Goal: Task Accomplishment & Management: Use online tool/utility

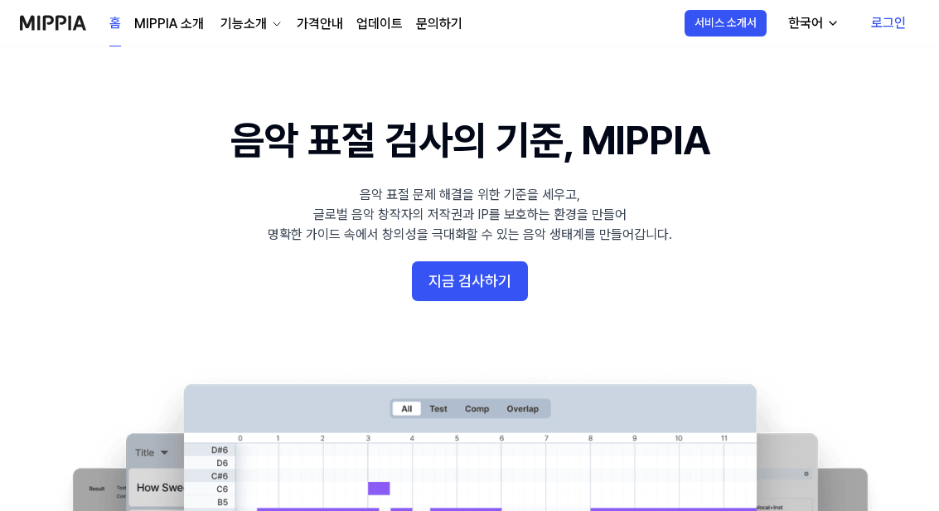
click at [453, 281] on button "지금 검사하기" at bounding box center [470, 281] width 116 height 40
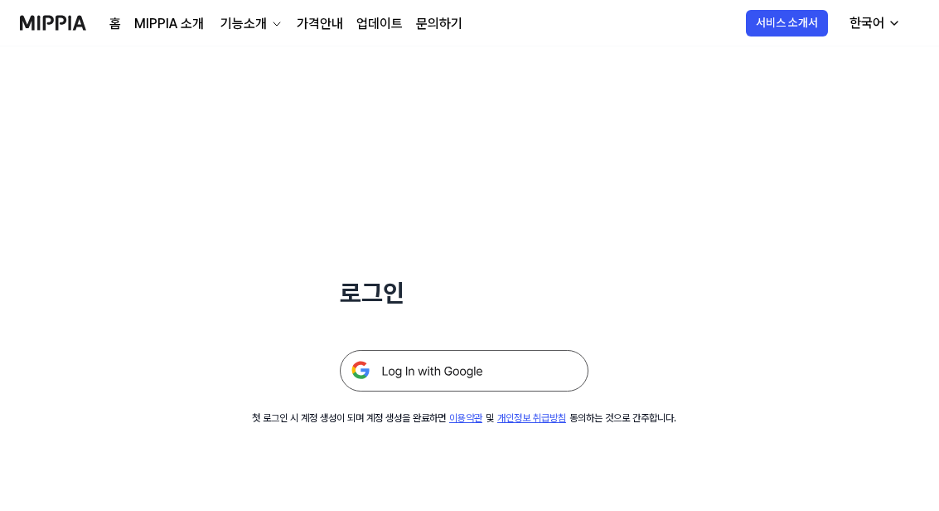
scroll to position [2, 0]
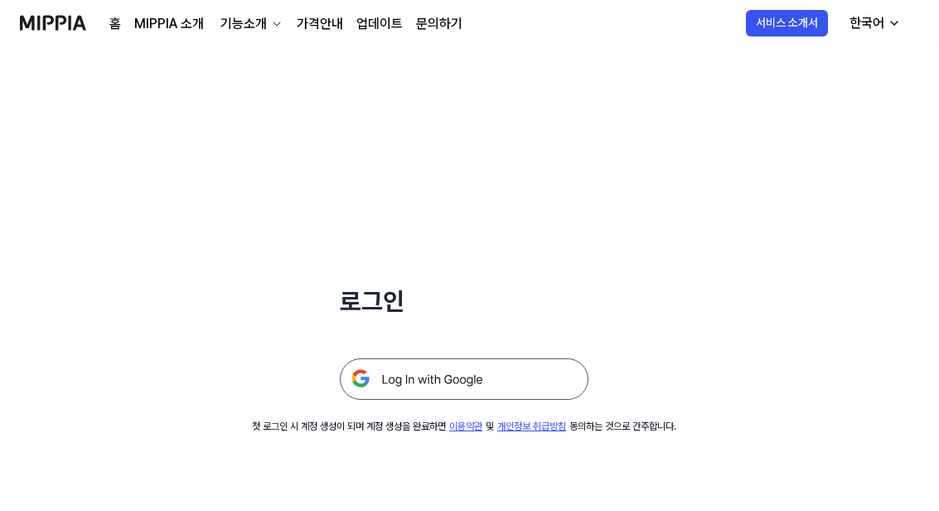
click at [378, 381] on img at bounding box center [464, 378] width 249 height 41
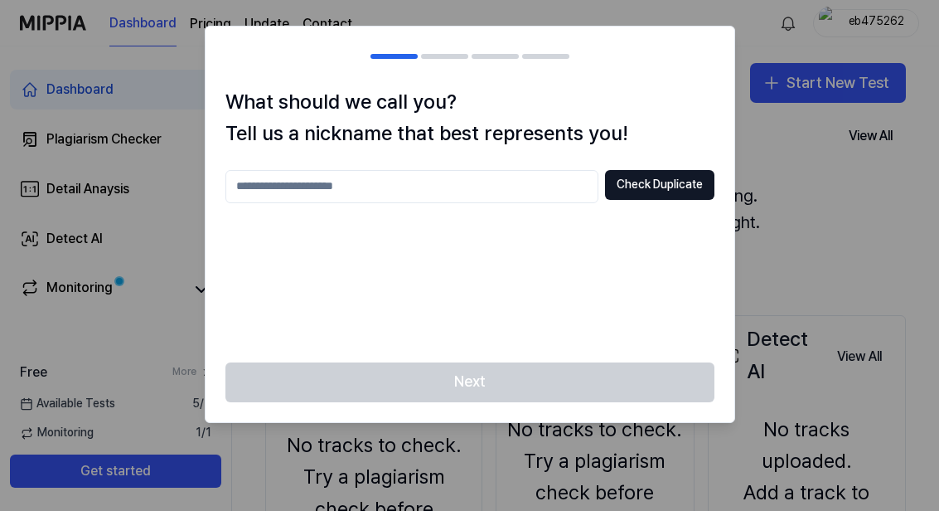
click at [251, 177] on input "text" at bounding box center [412, 186] width 373 height 33
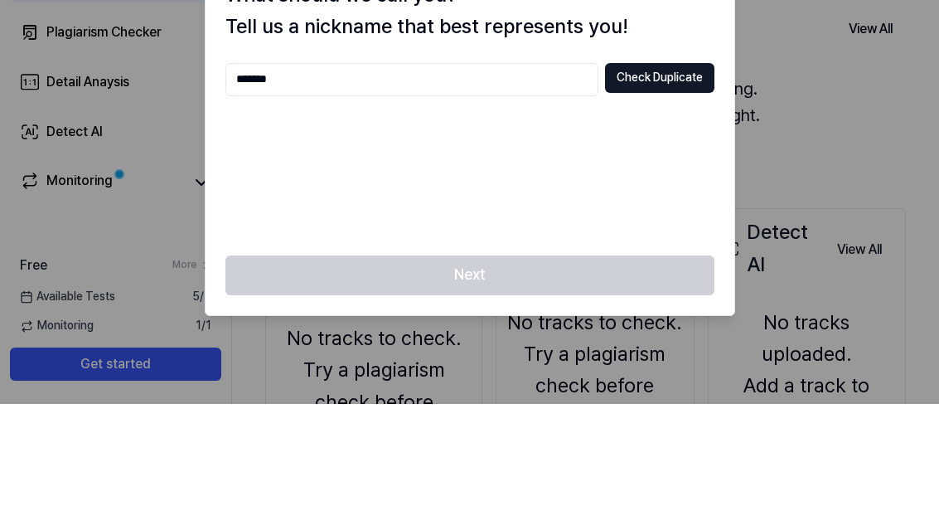
type input "*******"
click at [669, 170] on button "Check Duplicate" at bounding box center [659, 185] width 109 height 30
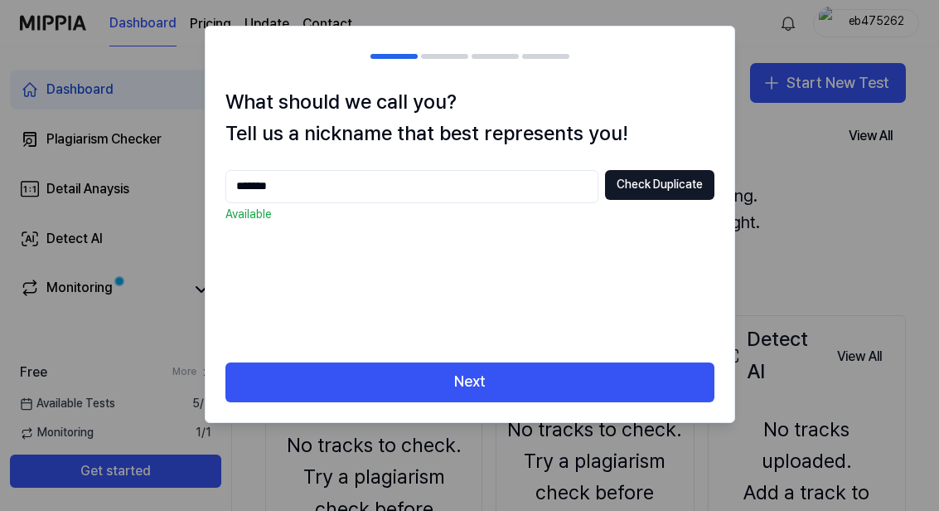
click at [492, 390] on button "Next" at bounding box center [470, 382] width 489 height 40
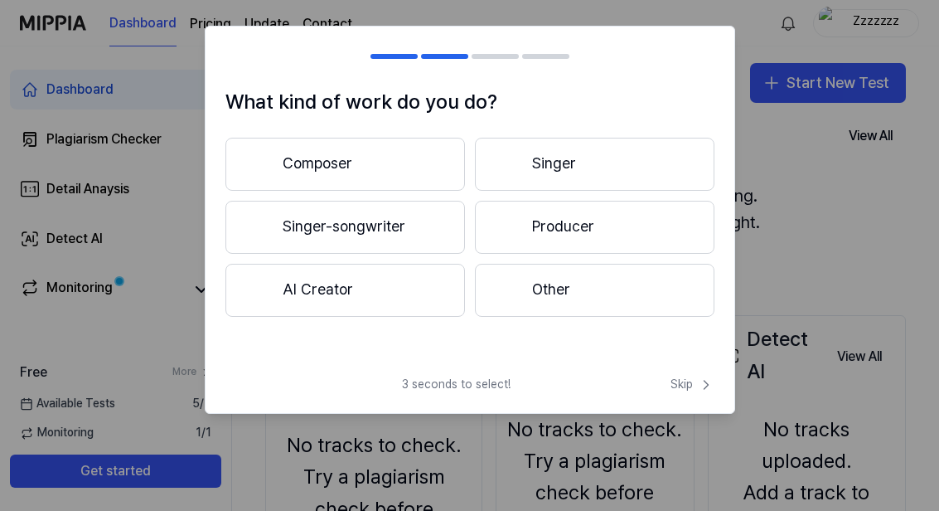
click at [311, 169] on button "Composer" at bounding box center [346, 164] width 240 height 53
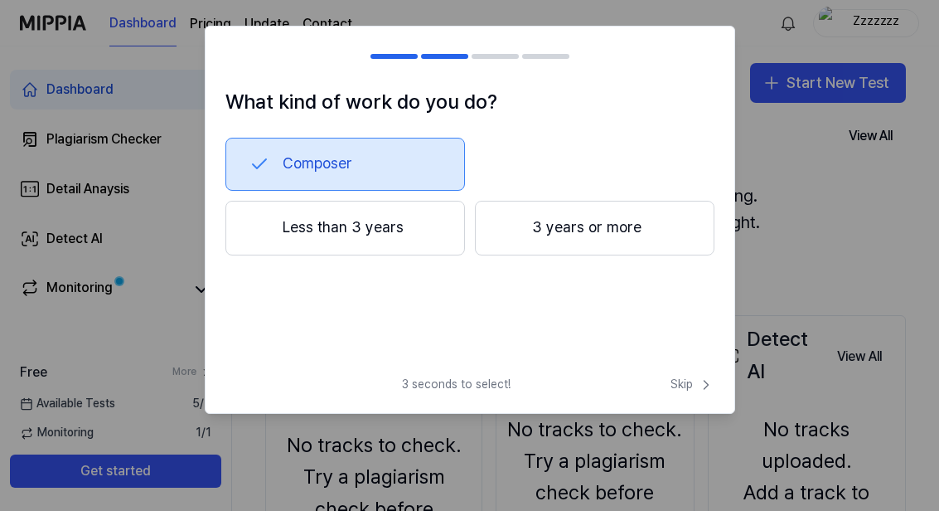
click at [505, 237] on button "3 years or more" at bounding box center [595, 228] width 240 height 55
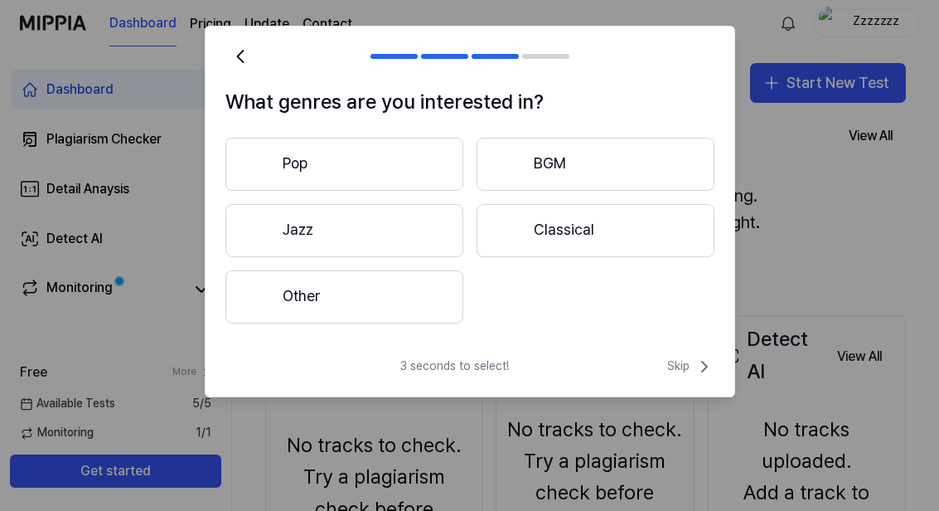
click at [381, 163] on button "Pop" at bounding box center [345, 164] width 238 height 53
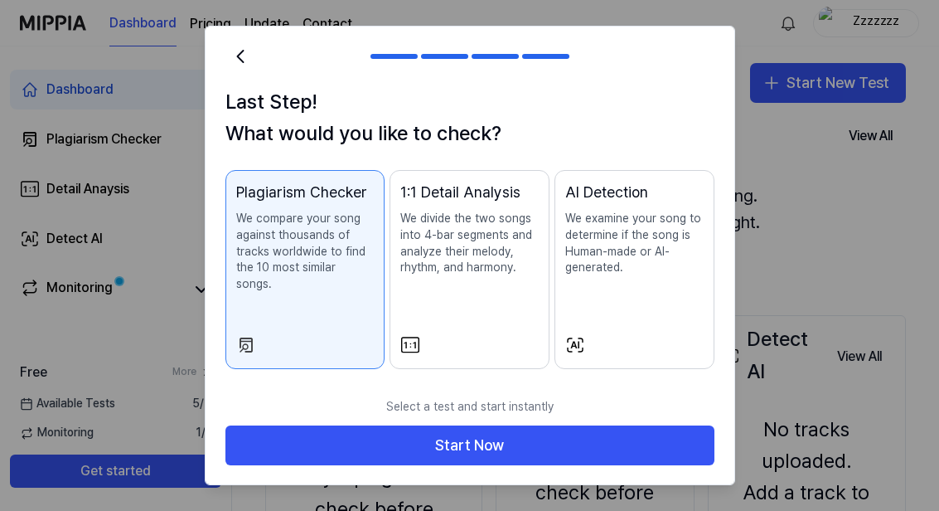
click at [585, 286] on div "AI Detection We examine your song to determine if the song is Human-made or AI-…" at bounding box center [635, 245] width 138 height 129
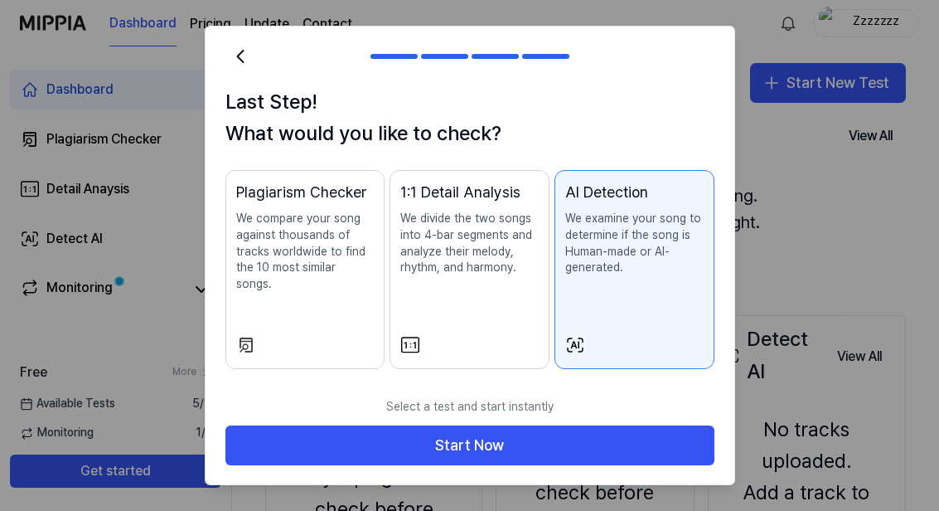
click at [476, 294] on div "1:1 Detail Analysis We divide the two songs into 4-bar segments and analyze the…" at bounding box center [469, 245] width 138 height 129
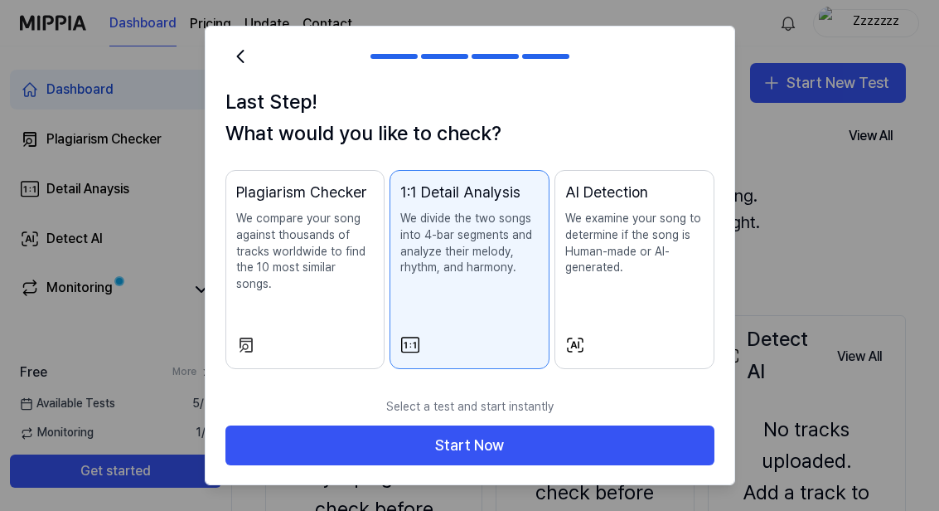
click at [348, 269] on p "We compare your song against thousands of tracks worldwide to find the 10 most …" at bounding box center [305, 251] width 138 height 81
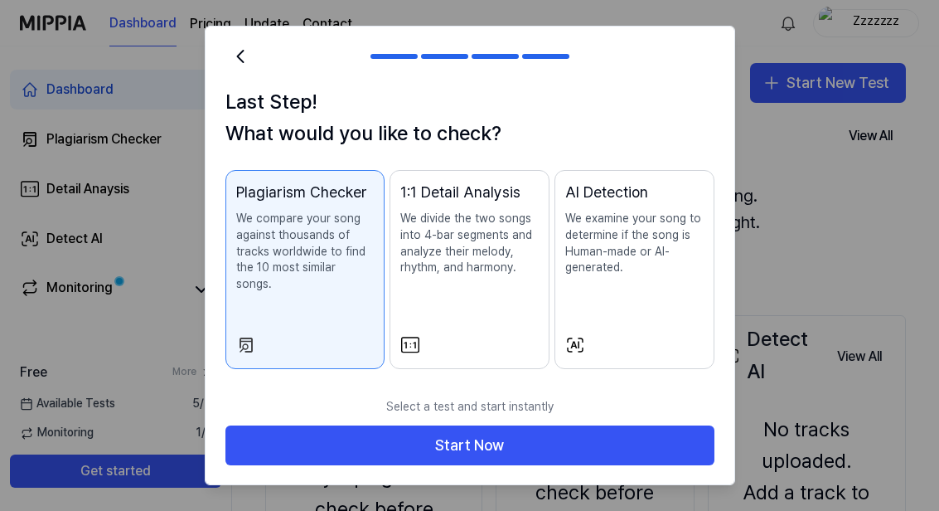
click at [575, 425] on button "Start Now" at bounding box center [470, 445] width 489 height 40
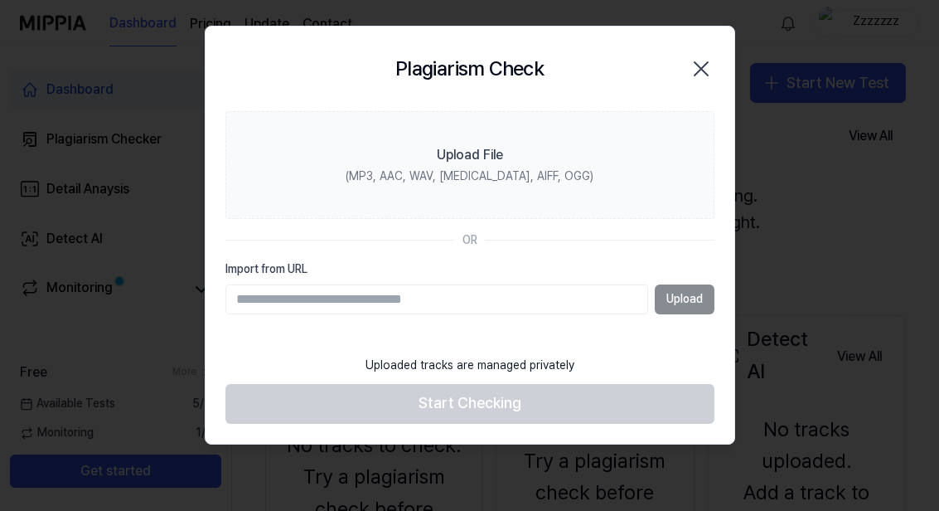
click at [406, 167] on label "Upload File (MP3, AAC, WAV, FLAC, AIFF, OGG)" at bounding box center [470, 165] width 489 height 108
click at [0, 0] on input "Upload File (MP3, AAC, WAV, FLAC, AIFF, OGG)" at bounding box center [0, 0] width 0 height 0
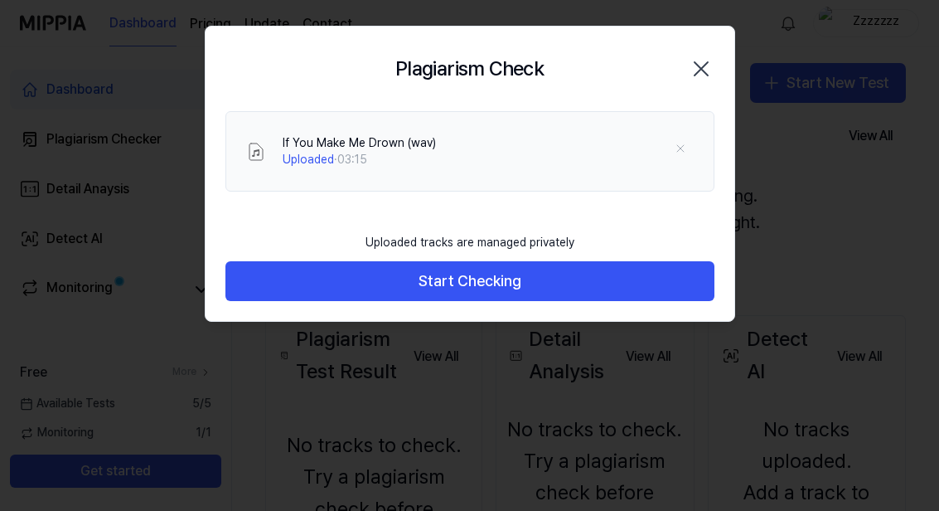
click at [294, 294] on button "Start Checking" at bounding box center [470, 281] width 489 height 40
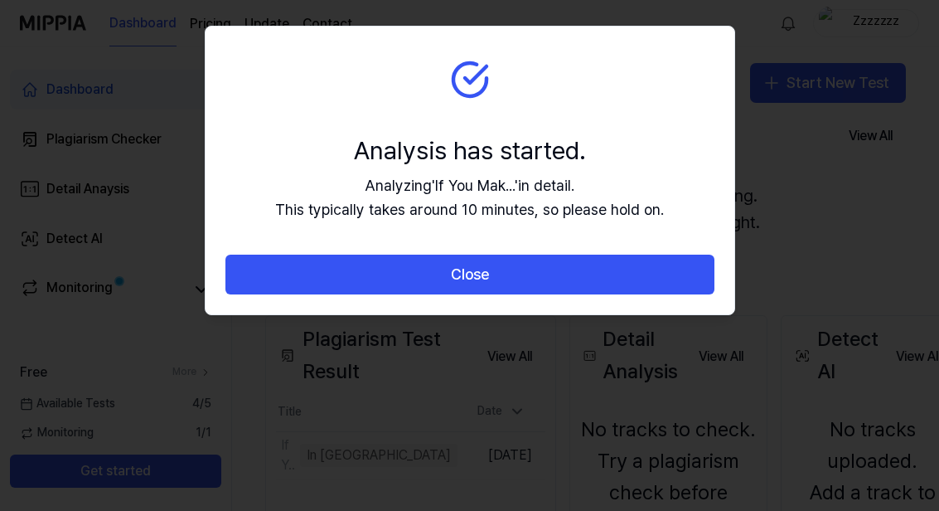
click at [243, 282] on button "Close" at bounding box center [470, 275] width 489 height 40
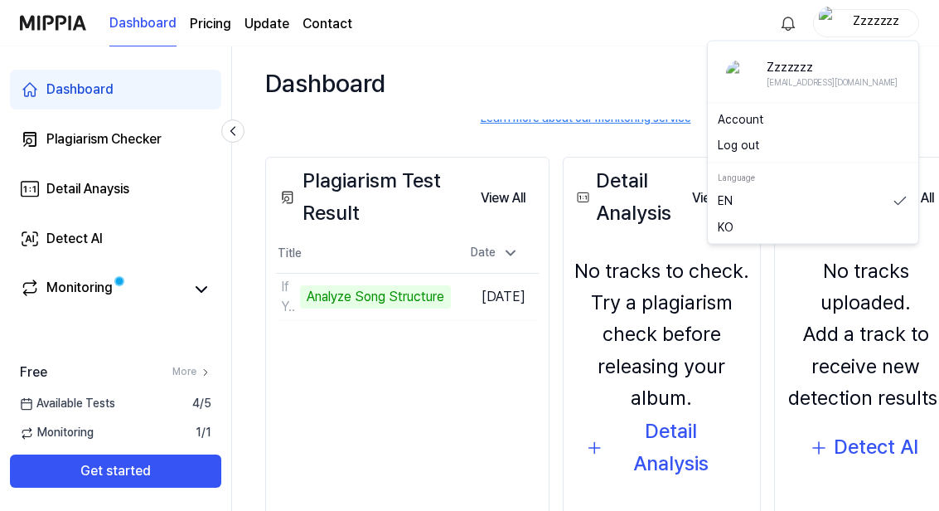
scroll to position [32, 0]
click at [727, 233] on link "KO" at bounding box center [813, 227] width 191 height 17
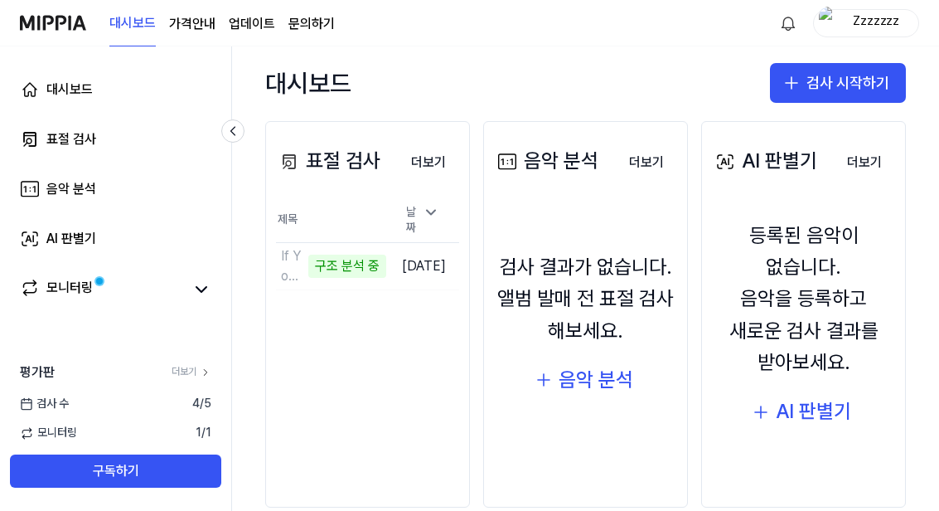
scroll to position [192, 0]
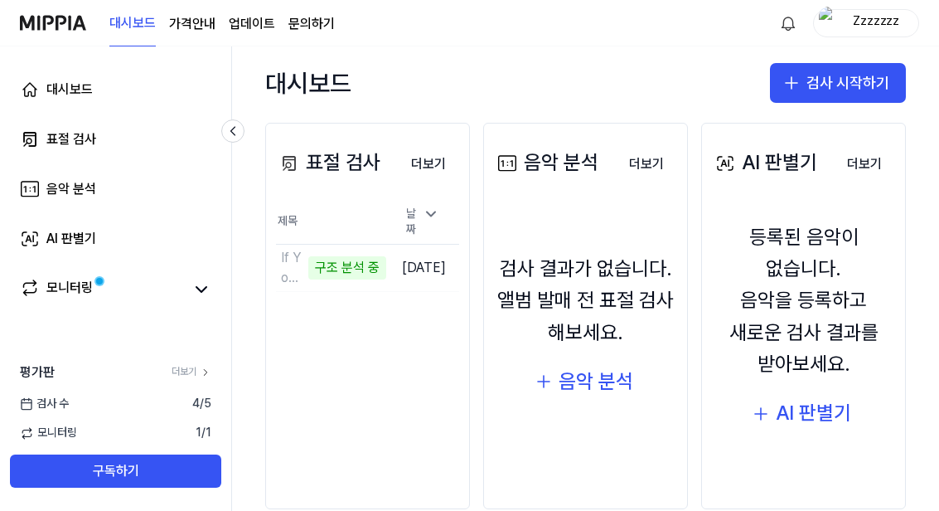
click at [291, 248] on div "If You Make Me Drown (wav)" at bounding box center [292, 268] width 23 height 40
click at [386, 245] on td "If You Make Me Drown (wav) 구조 분석 중 이동하기" at bounding box center [331, 268] width 110 height 46
click at [308, 256] on div "구조 분석 중" at bounding box center [347, 267] width 78 height 23
click at [283, 248] on div "If You Make Me Drown (wav)" at bounding box center [292, 268] width 23 height 40
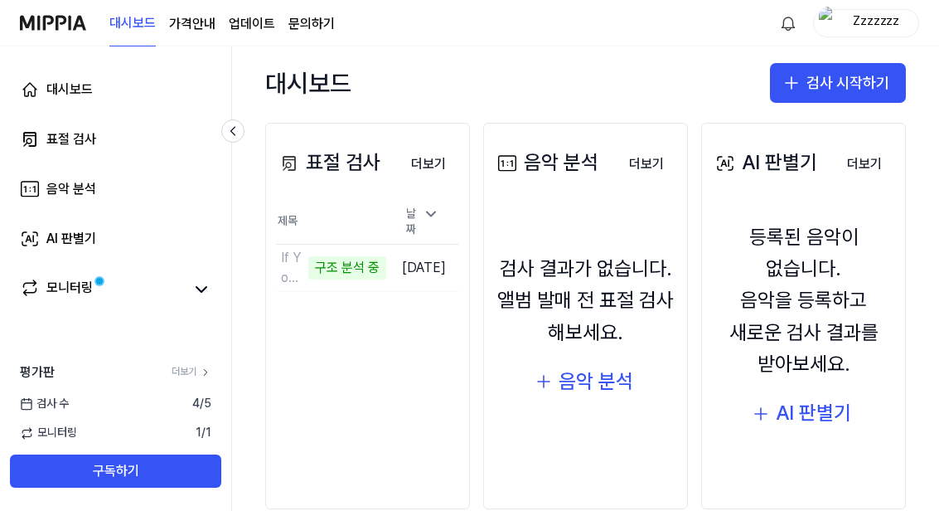
click at [386, 249] on td "If You Make Me Drown (wav) 구조 분석 중 이동하기" at bounding box center [331, 268] width 110 height 46
click at [386, 248] on td "If You Make Me Drown (wav) 구조 분석 중 이동하기" at bounding box center [331, 268] width 110 height 46
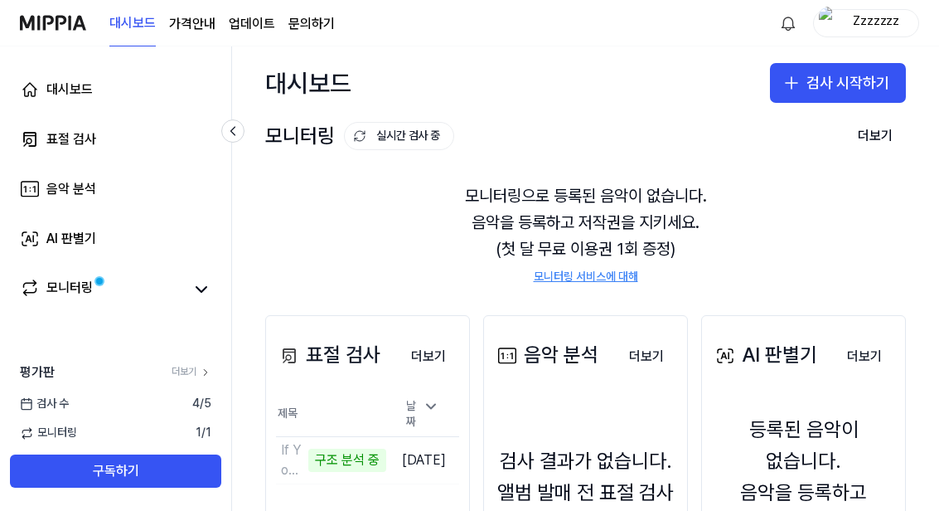
scroll to position [0, 0]
click at [30, 127] on link "표절 검사" at bounding box center [115, 139] width 211 height 40
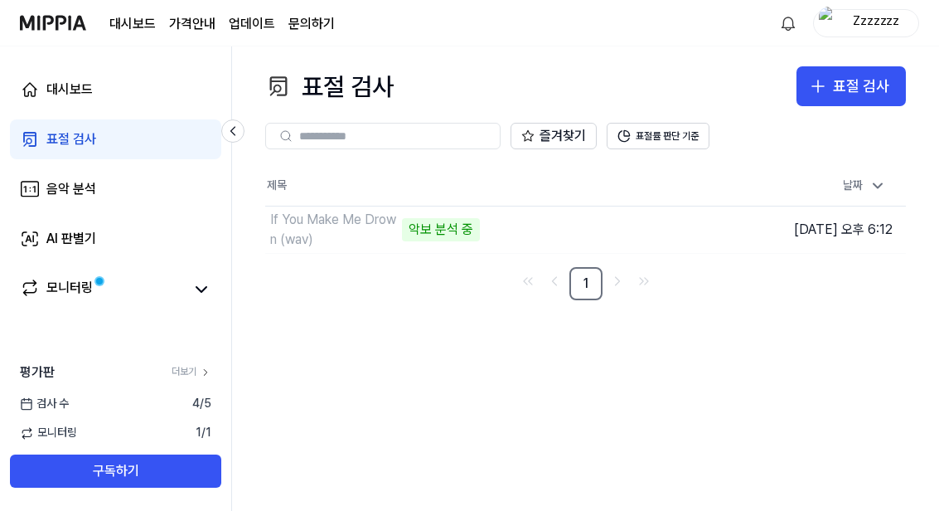
click at [328, 211] on div "If You Make Me Drown (wav)" at bounding box center [334, 230] width 128 height 40
click at [624, 206] on td "If You Make Me Drown (wav) 악보 분석 중 이동하기" at bounding box center [505, 229] width 481 height 46
click at [623, 206] on td "If You Make Me Drown (wav) 악보 분석 중 이동하기" at bounding box center [505, 229] width 481 height 46
click at [641, 140] on button "표절률 판단 기준" at bounding box center [658, 136] width 103 height 27
click at [623, 137] on icon at bounding box center [624, 135] width 13 height 13
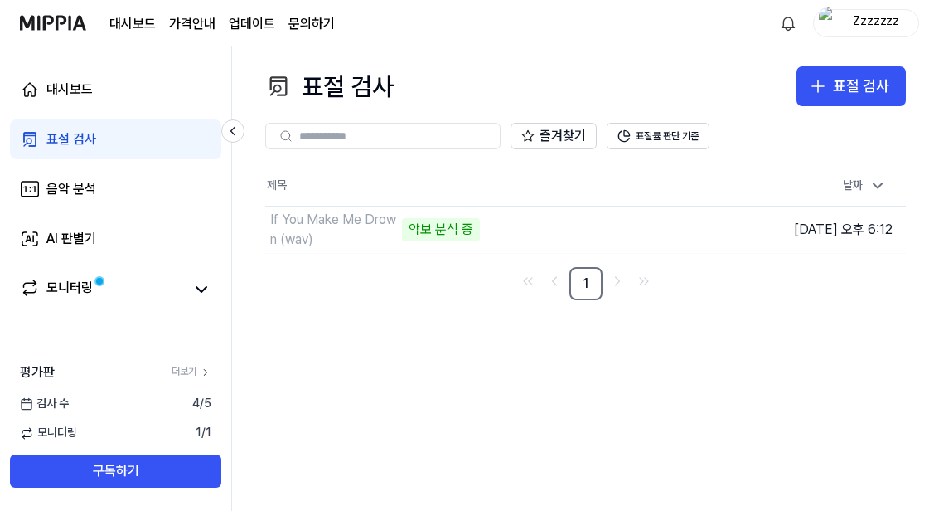
click at [638, 140] on button "표절률 판단 기준" at bounding box center [658, 136] width 103 height 27
click at [301, 240] on div "If You Make Me Drown (wav)" at bounding box center [334, 230] width 128 height 40
click at [194, 299] on icon at bounding box center [202, 289] width 20 height 20
click at [639, 232] on td "If You Make Me Drown (wav) 악보 분석 중 이동하기" at bounding box center [505, 229] width 481 height 46
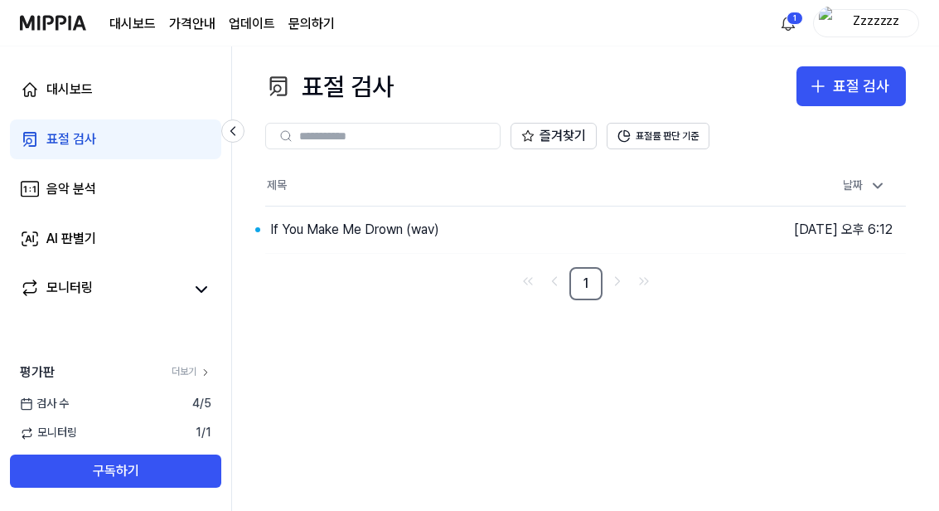
click at [0, 0] on button "이동하기" at bounding box center [0, 0] width 0 height 0
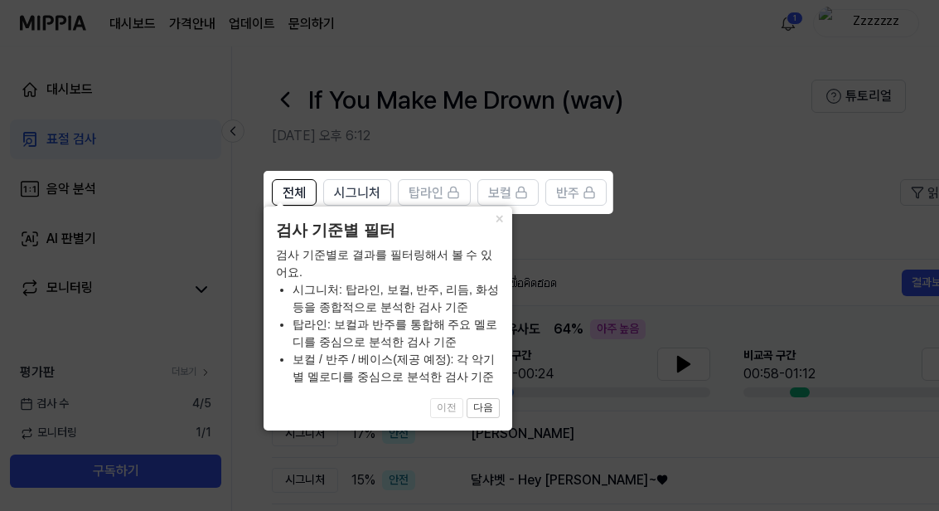
click at [477, 407] on button "다음" at bounding box center [483, 408] width 33 height 20
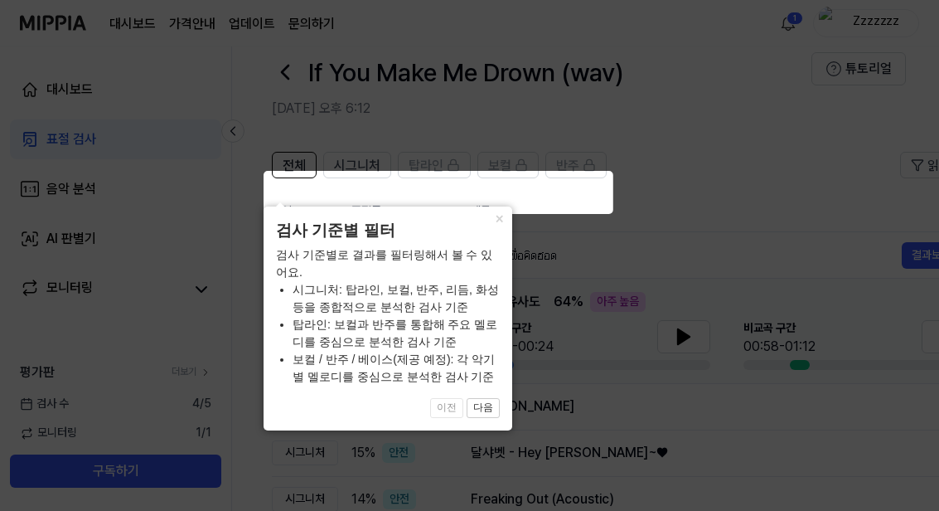
scroll to position [0, 45]
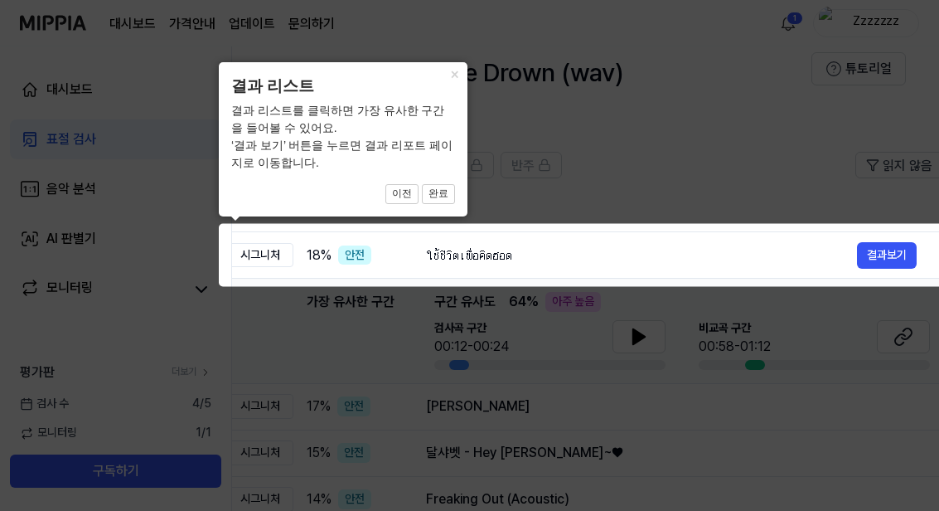
click at [445, 201] on button "완료" at bounding box center [438, 194] width 33 height 20
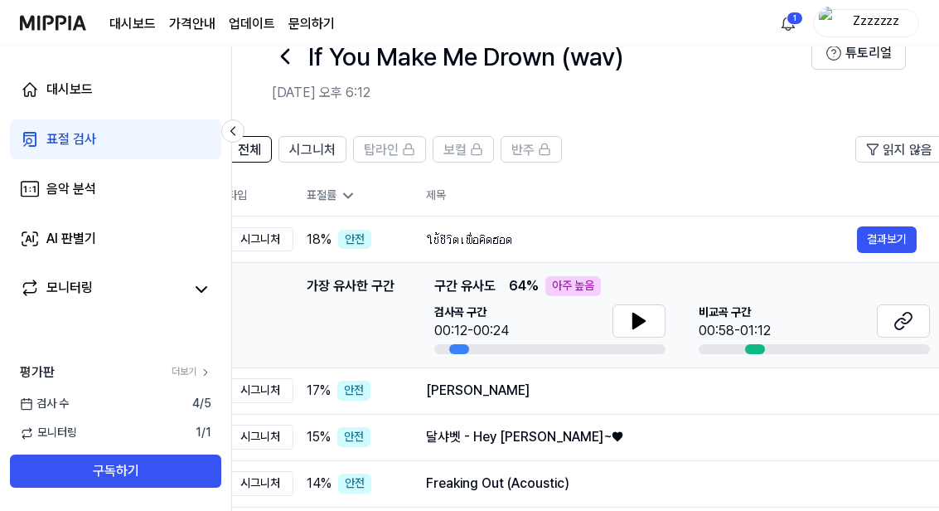
scroll to position [44, 0]
click at [635, 323] on icon at bounding box center [640, 320] width 12 height 15
click at [634, 310] on icon at bounding box center [639, 320] width 20 height 20
click at [725, 320] on div "00:58-01:12" at bounding box center [735, 330] width 72 height 20
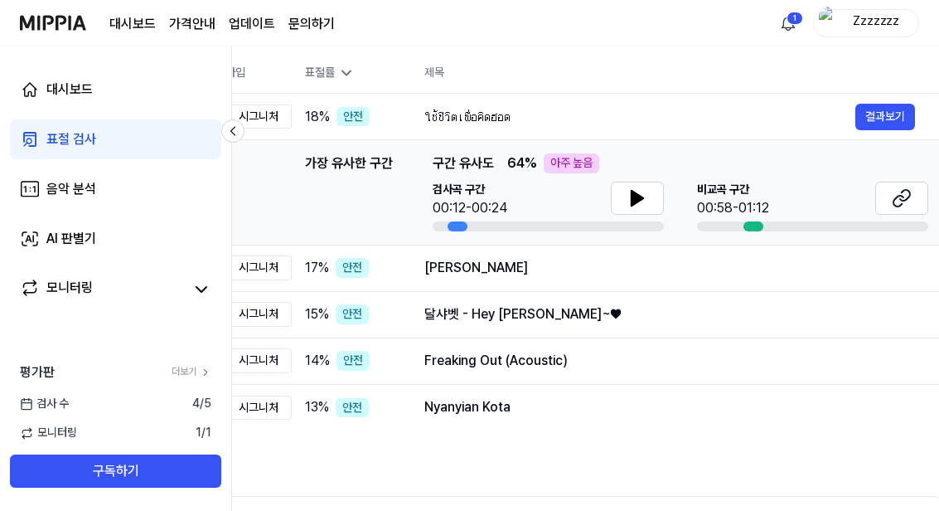
scroll to position [0, 45]
click at [0, 0] on button "결과보기" at bounding box center [0, 0] width 0 height 0
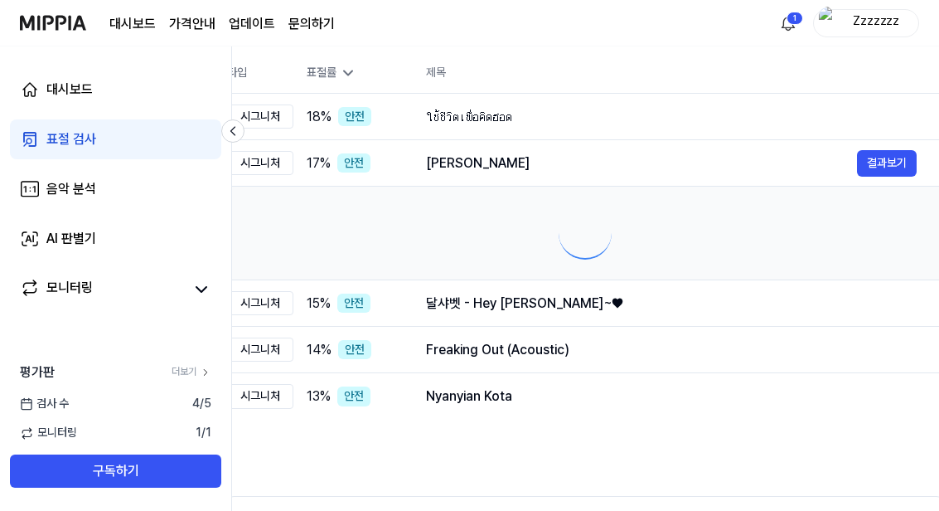
scroll to position [0, 0]
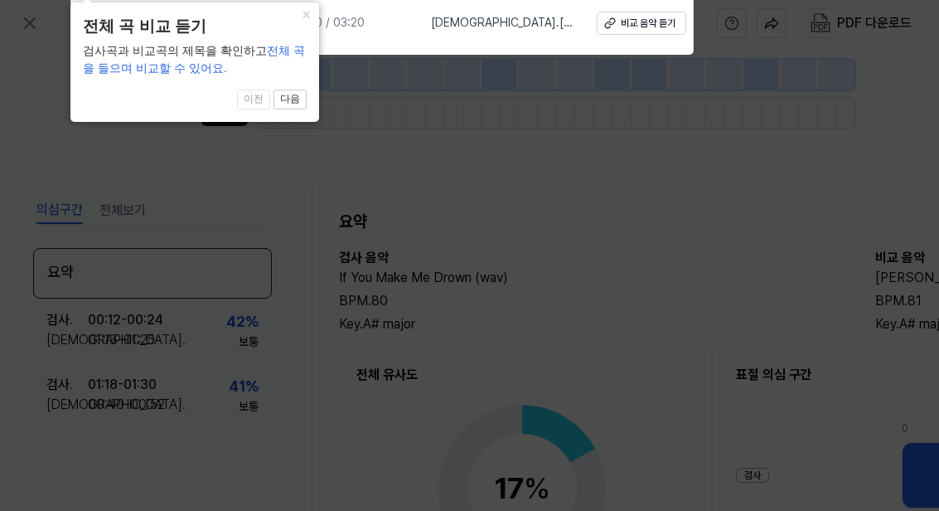
click at [302, 26] on button "×" at bounding box center [306, 13] width 27 height 23
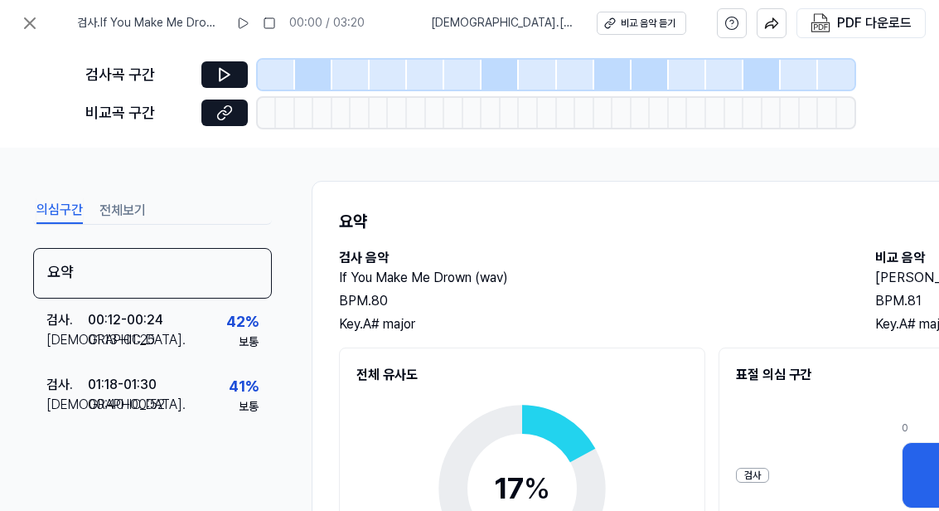
click at [224, 73] on icon at bounding box center [224, 74] width 17 height 17
click at [221, 76] on icon at bounding box center [224, 74] width 17 height 17
click at [220, 85] on button at bounding box center [224, 74] width 46 height 27
click at [154, 100] on div "비교곡 구간" at bounding box center [469, 113] width 769 height 30
click at [217, 76] on icon at bounding box center [224, 74] width 17 height 17
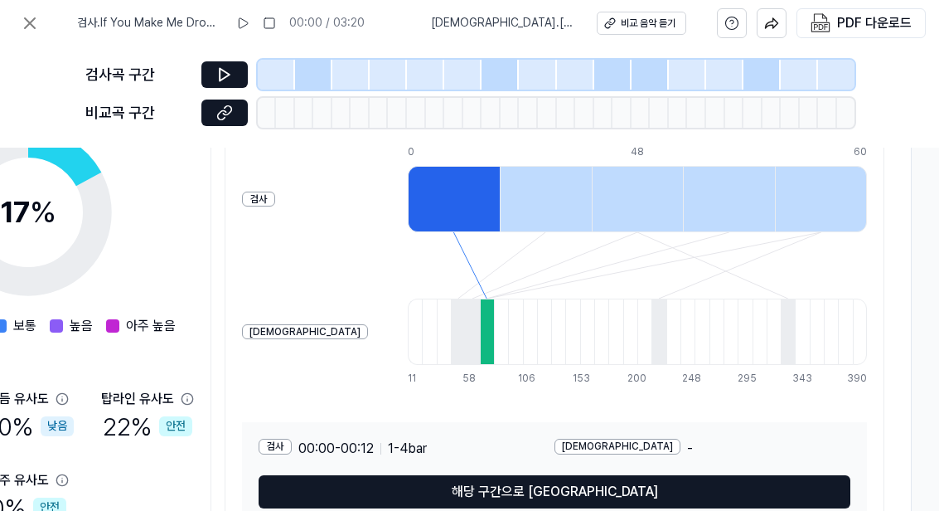
click at [293, 493] on button "해당 구간으로 [GEOGRAPHIC_DATA]" at bounding box center [555, 491] width 592 height 33
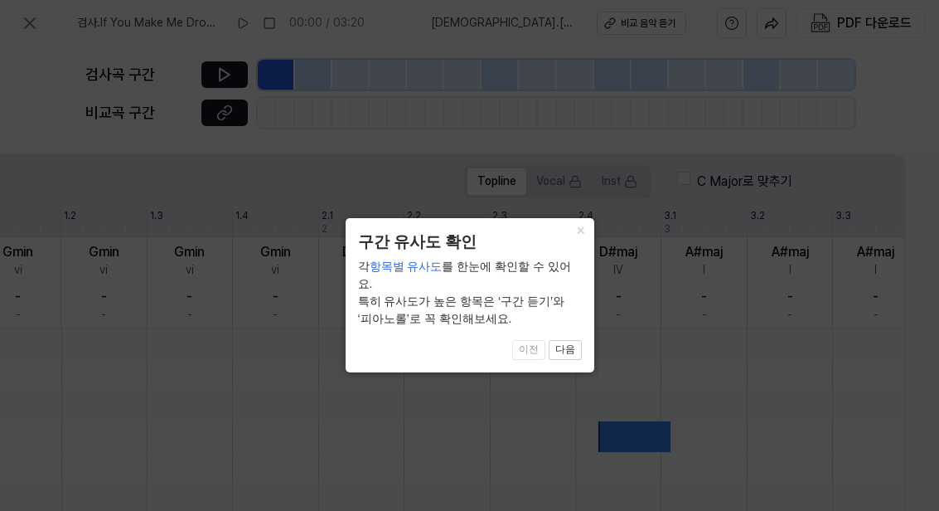
click at [559, 340] on button "다음" at bounding box center [565, 350] width 33 height 20
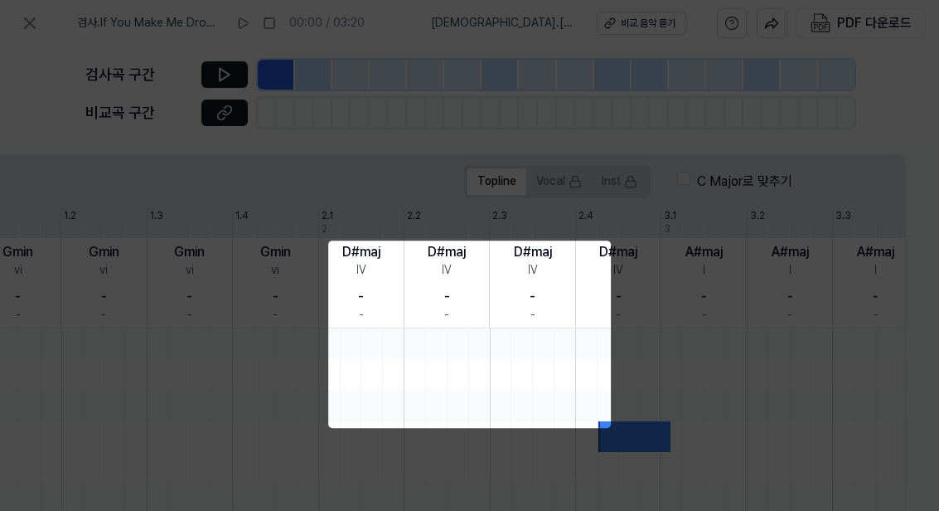
scroll to position [282, 339]
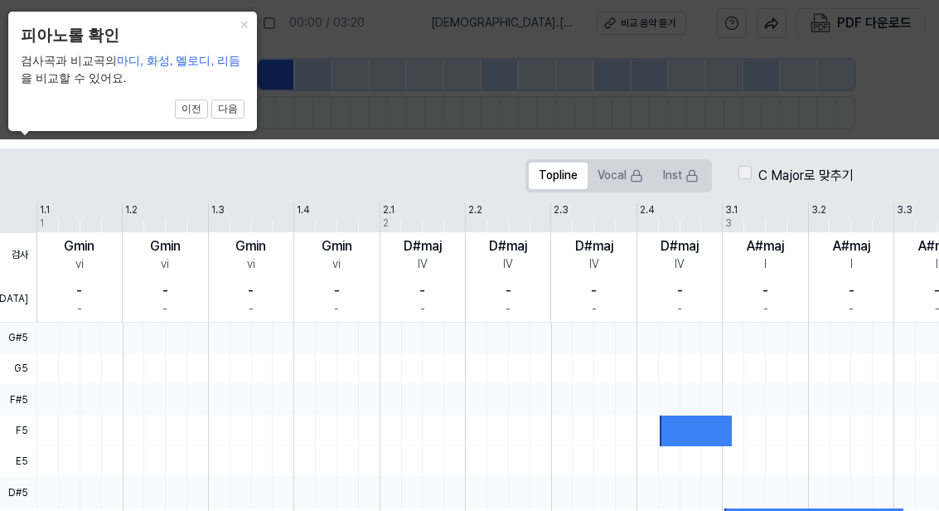
click at [235, 102] on button "다음" at bounding box center [227, 110] width 33 height 20
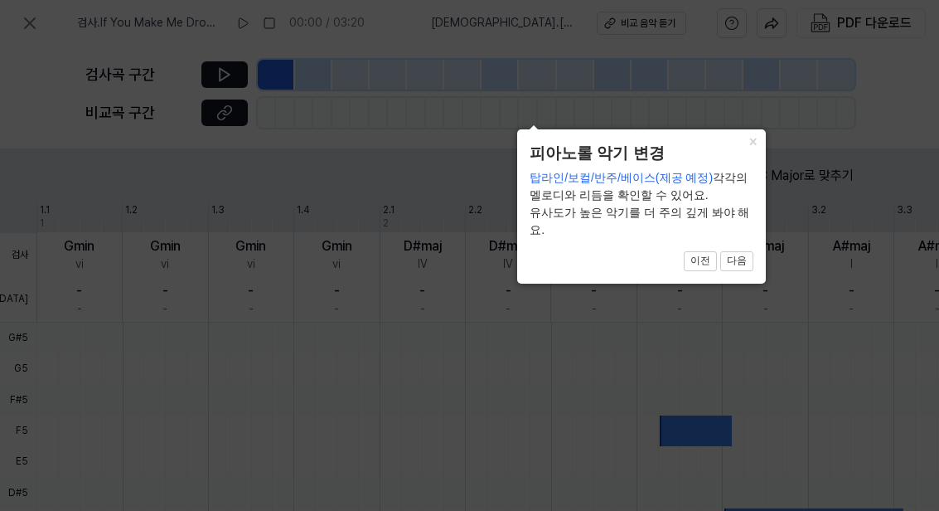
click at [739, 271] on button "다음" at bounding box center [737, 261] width 33 height 20
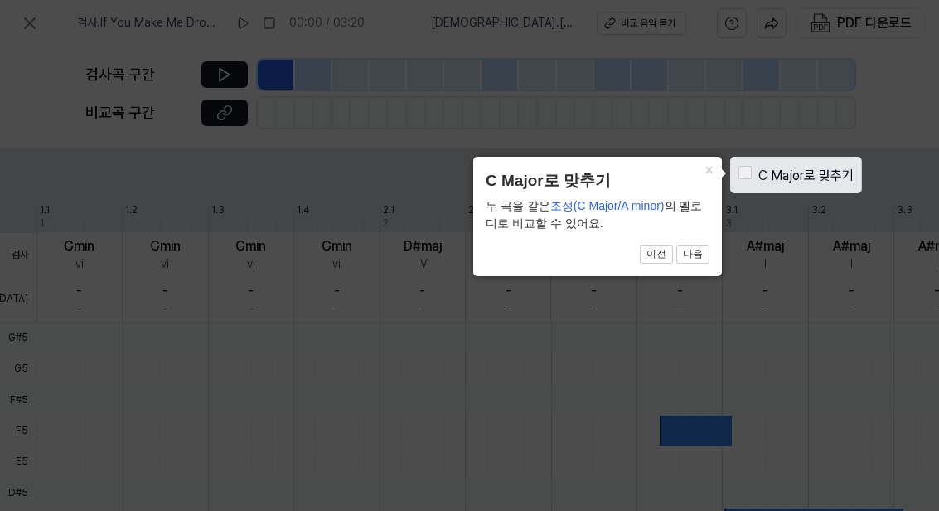
click at [695, 260] on button "다음" at bounding box center [693, 255] width 33 height 20
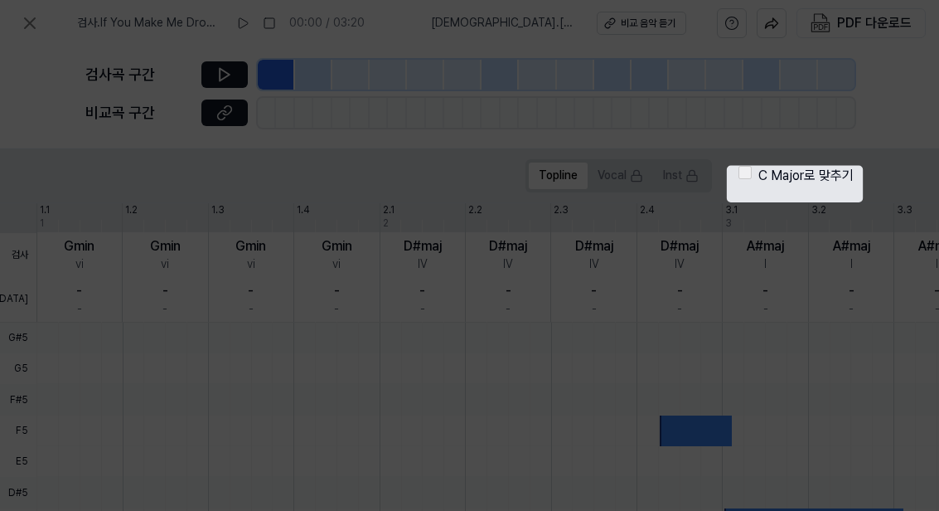
scroll to position [530, 400]
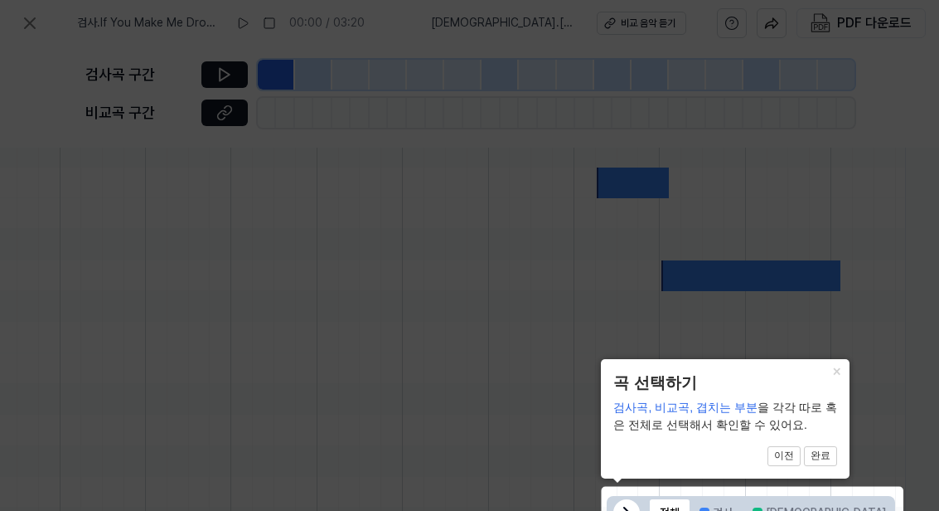
click at [825, 454] on button "완료" at bounding box center [820, 456] width 33 height 20
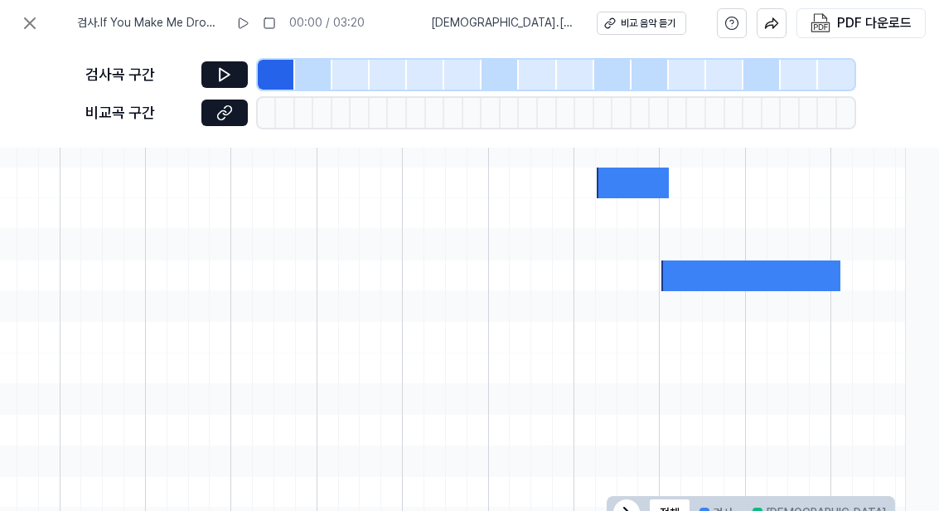
click at [206, 80] on button at bounding box center [224, 74] width 46 height 27
click at [676, 281] on div at bounding box center [751, 275] width 179 height 31
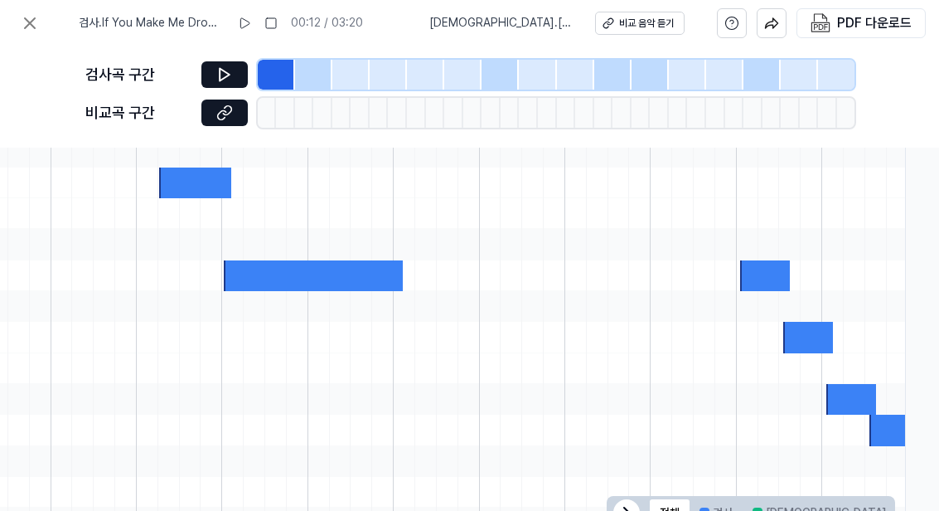
scroll to position [0, 438]
click at [211, 119] on button at bounding box center [224, 113] width 46 height 27
click at [34, 30] on icon at bounding box center [30, 23] width 20 height 20
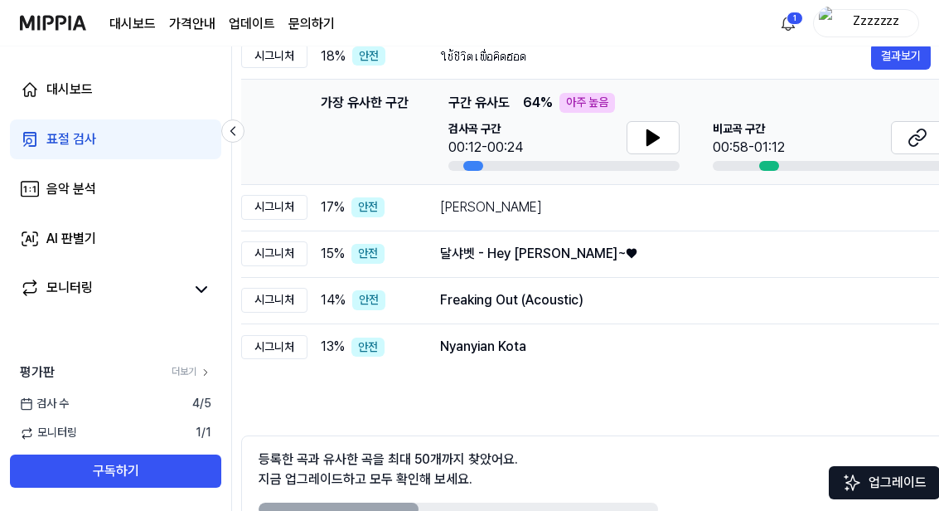
scroll to position [0, 27]
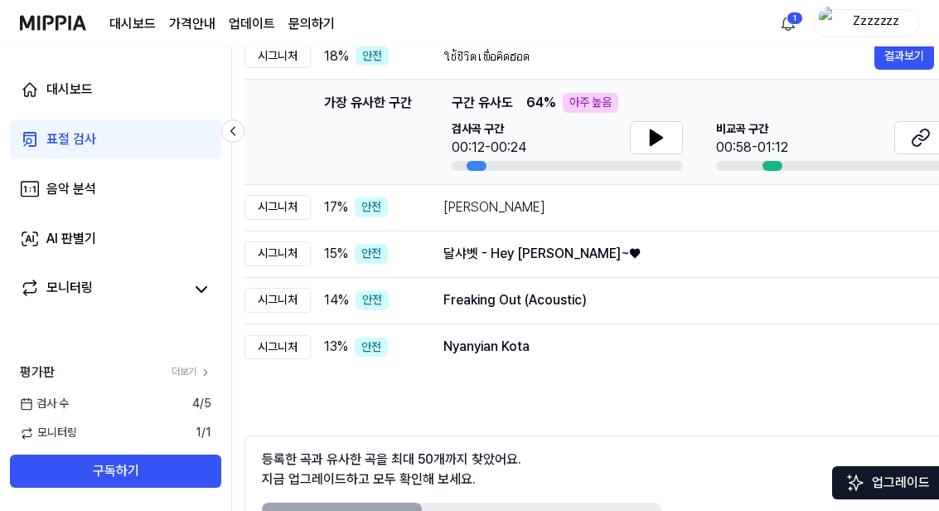
click at [456, 208] on div "[PERSON_NAME]" at bounding box center [689, 207] width 491 height 20
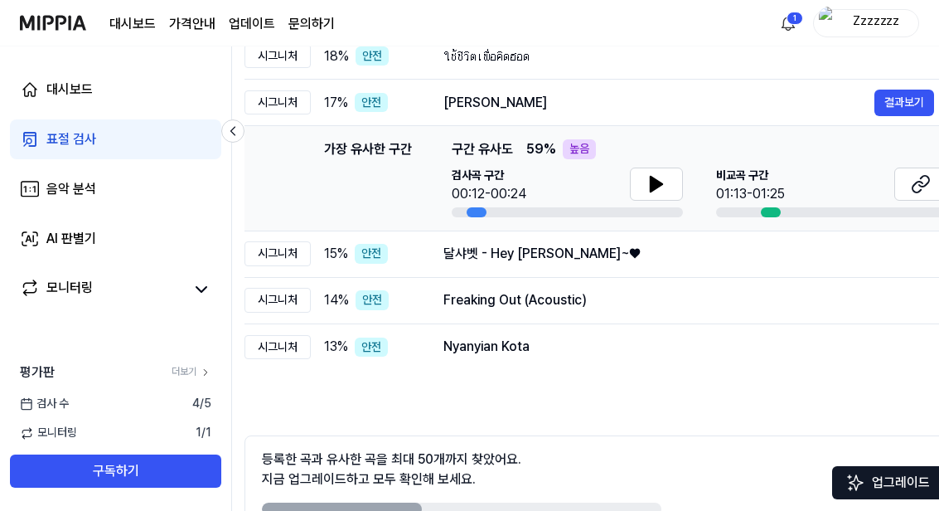
click at [668, 181] on button at bounding box center [656, 183] width 53 height 33
click at [655, 193] on icon at bounding box center [657, 184] width 20 height 20
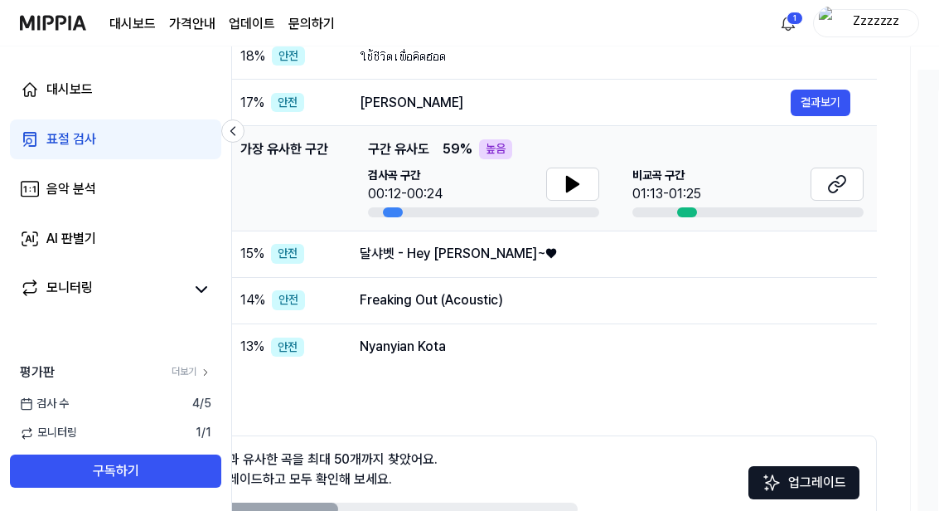
scroll to position [0, 123]
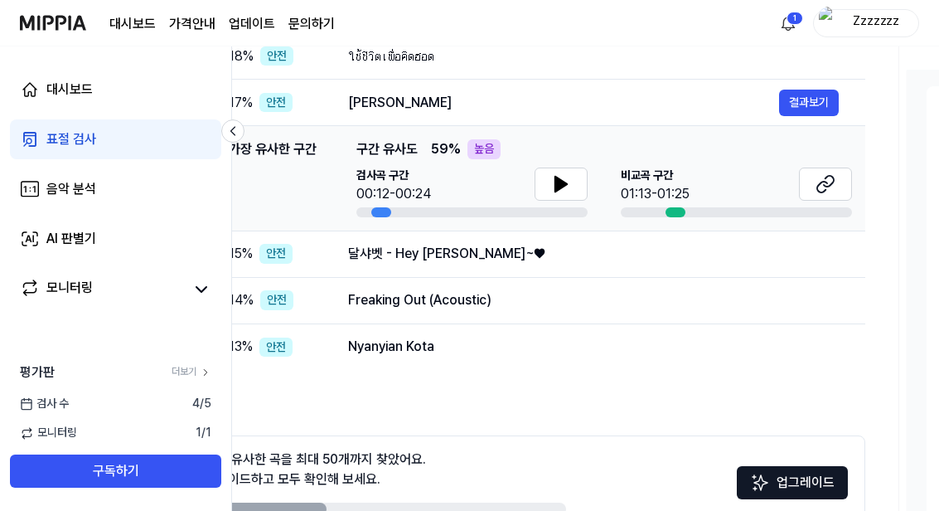
click at [818, 198] on button at bounding box center [825, 183] width 53 height 33
click at [380, 250] on div "달샤벳 - Hey [PERSON_NAME]~♥" at bounding box center [593, 254] width 491 height 20
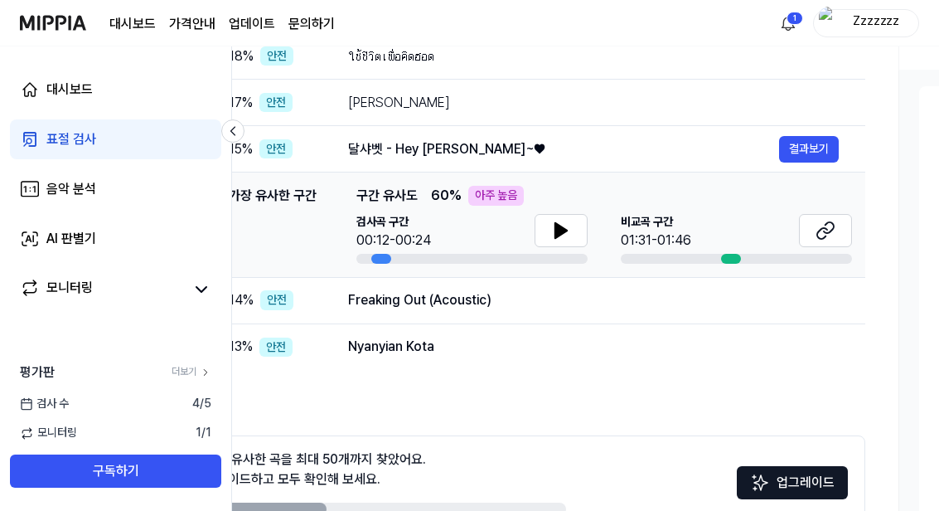
click at [821, 244] on button at bounding box center [825, 230] width 53 height 33
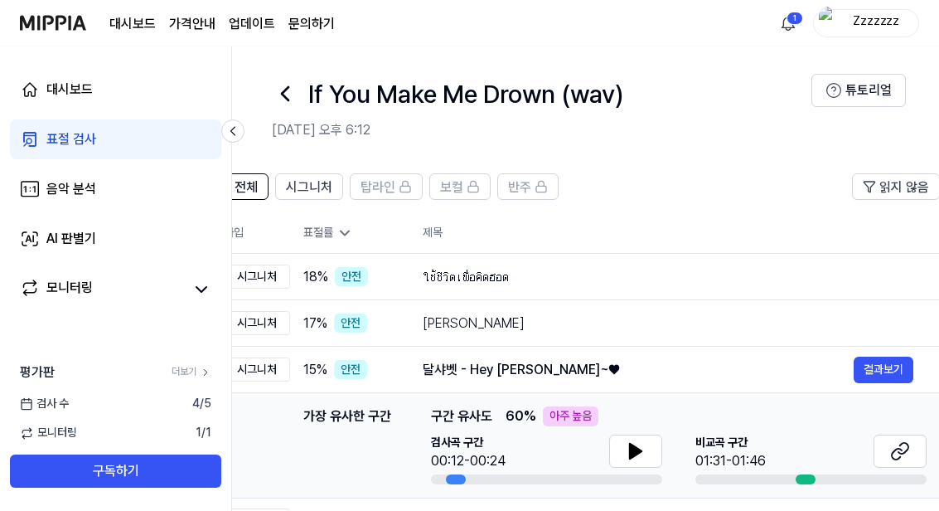
scroll to position [12, 0]
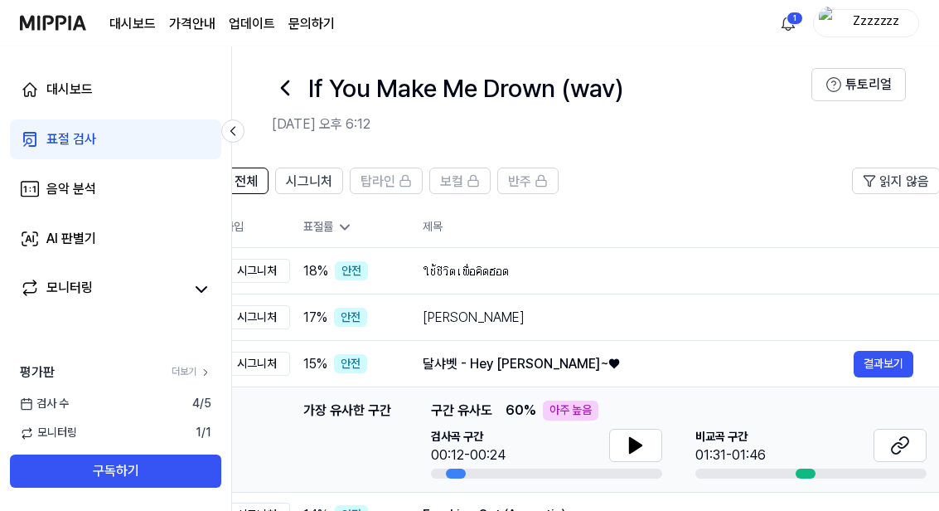
click at [313, 188] on span "시그니처" at bounding box center [309, 182] width 46 height 20
click at [282, 186] on button "시그니처" at bounding box center [309, 180] width 68 height 27
click at [255, 182] on span "전체" at bounding box center [246, 182] width 23 height 20
click at [250, 177] on span "전체" at bounding box center [246, 182] width 23 height 20
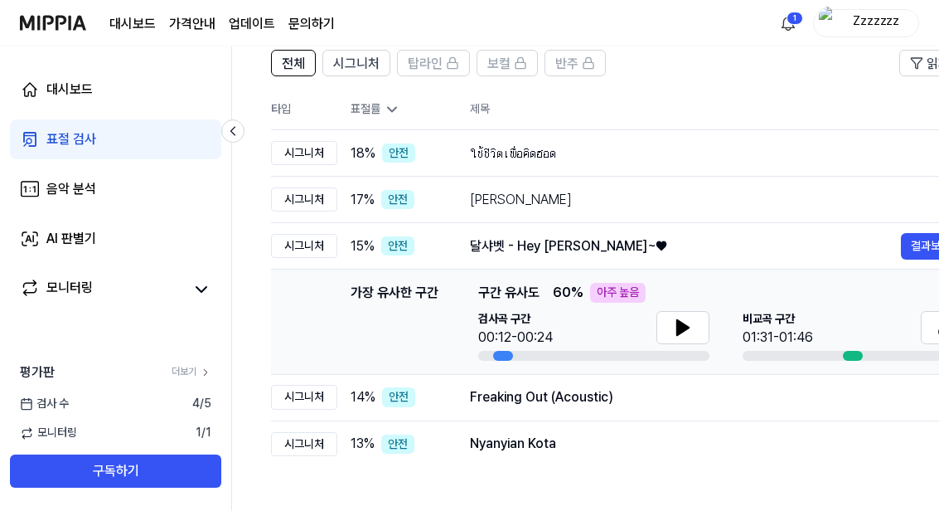
scroll to position [130, 0]
click at [483, 410] on td "Freaking Out (Acoustic) 결과보기" at bounding box center [716, 396] width 544 height 46
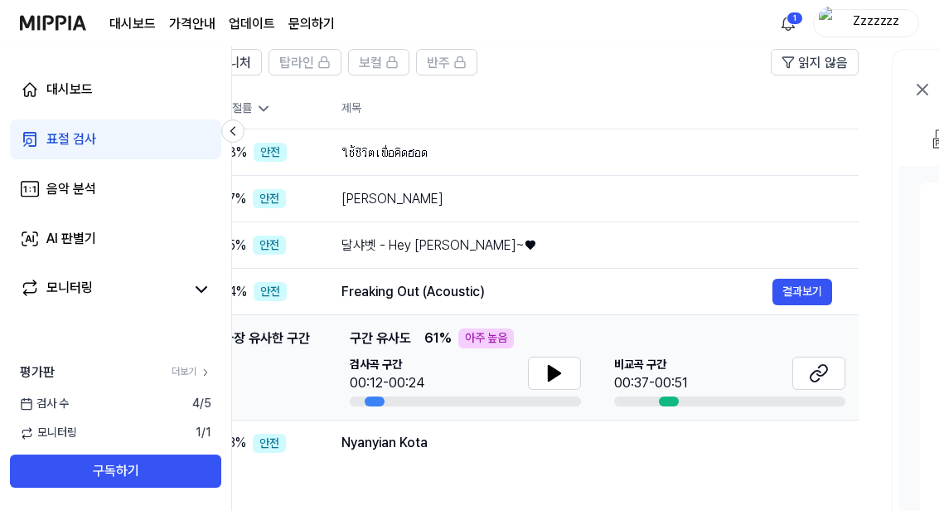
scroll to position [0, 125]
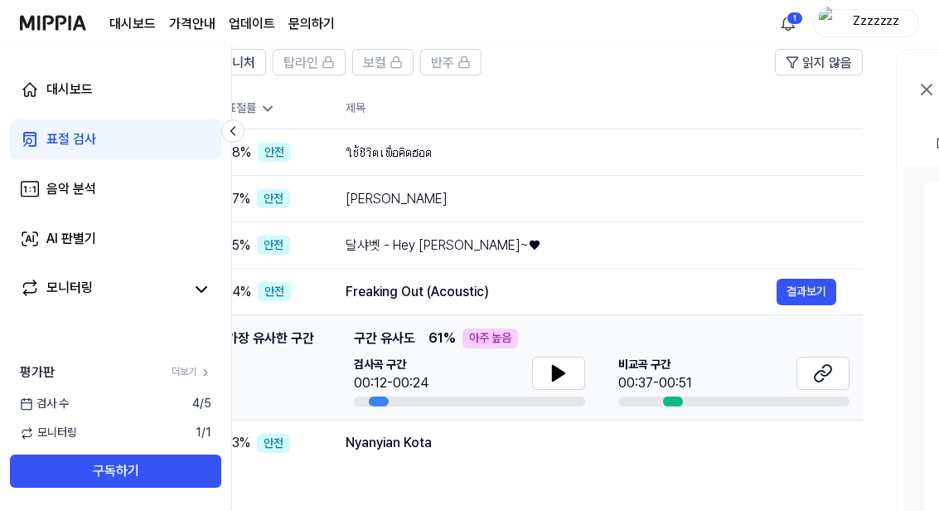
click at [544, 359] on button at bounding box center [558, 373] width 53 height 33
click at [547, 381] on button at bounding box center [558, 373] width 53 height 33
click at [822, 376] on icon at bounding box center [823, 373] width 20 height 20
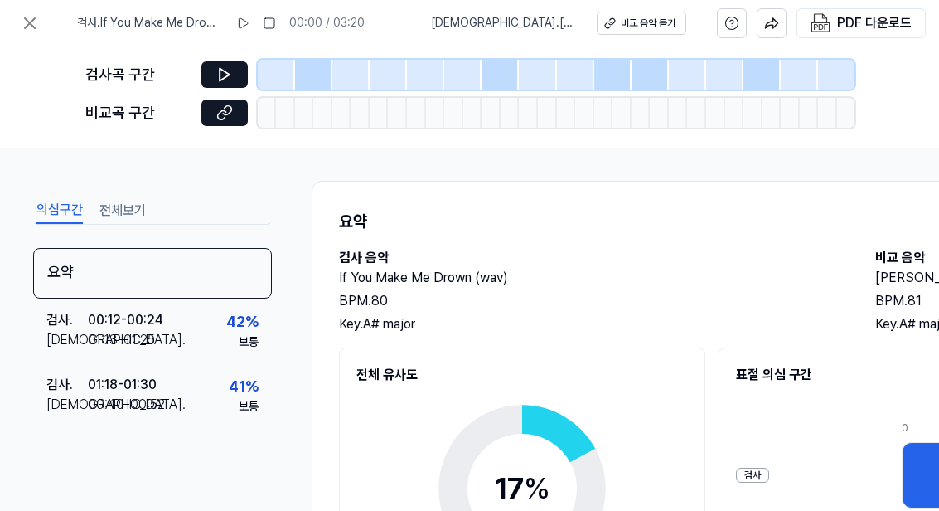
click at [94, 335] on div "01:13 - 01:25" at bounding box center [121, 340] width 67 height 20
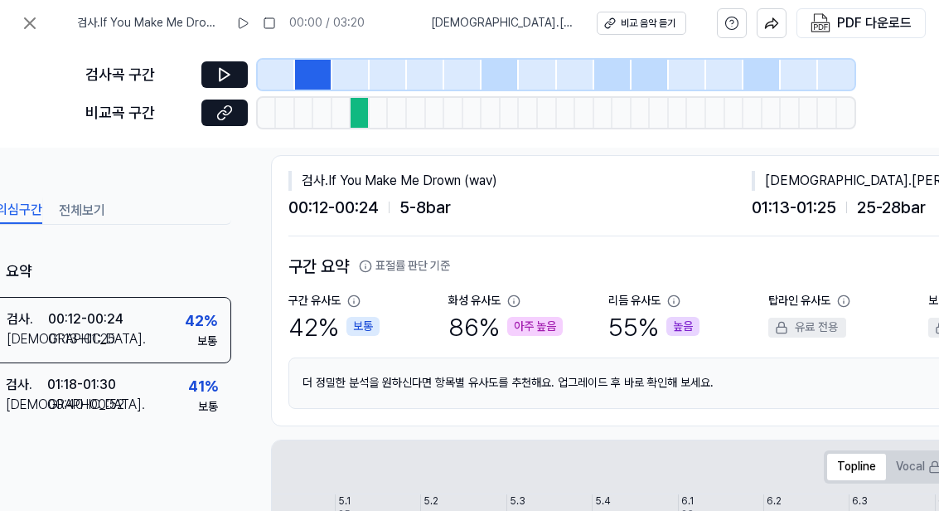
scroll to position [37, 11]
